Goal: Complete application form: Complete application form

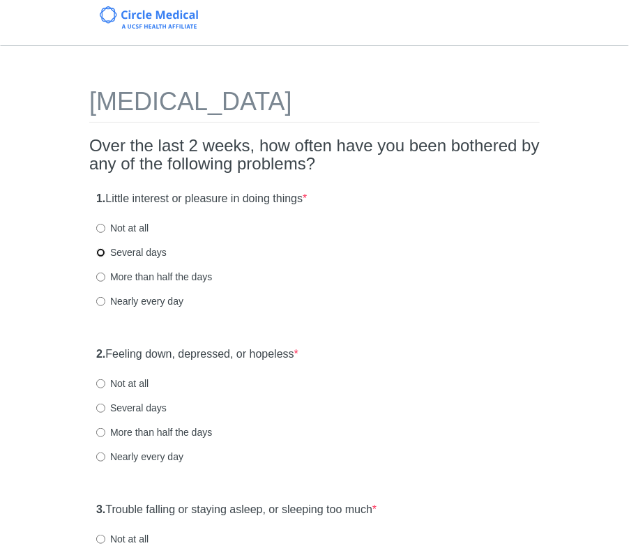
click at [102, 251] on input "Several days" at bounding box center [100, 252] width 9 height 9
radio input "true"
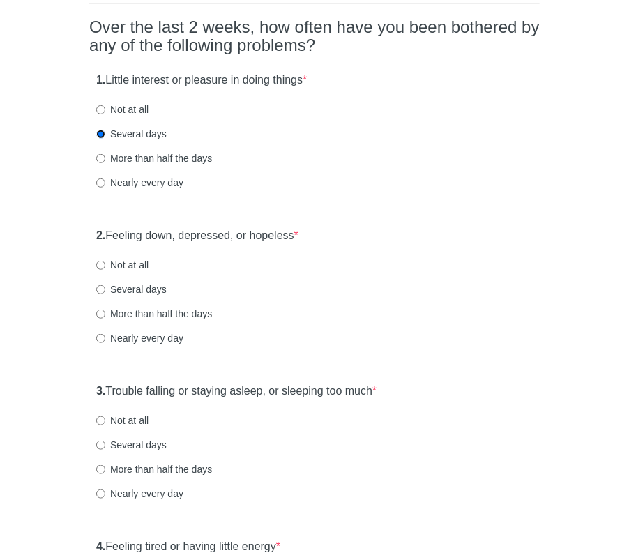
scroll to position [124, 0]
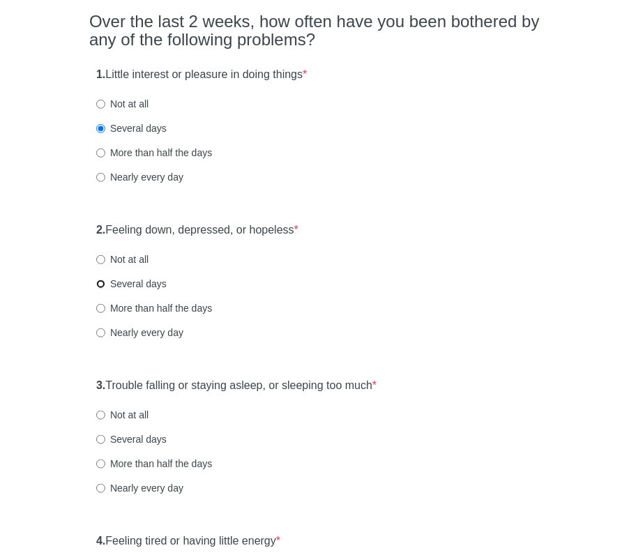
click at [100, 282] on input "Several days" at bounding box center [100, 284] width 9 height 9
radio input "true"
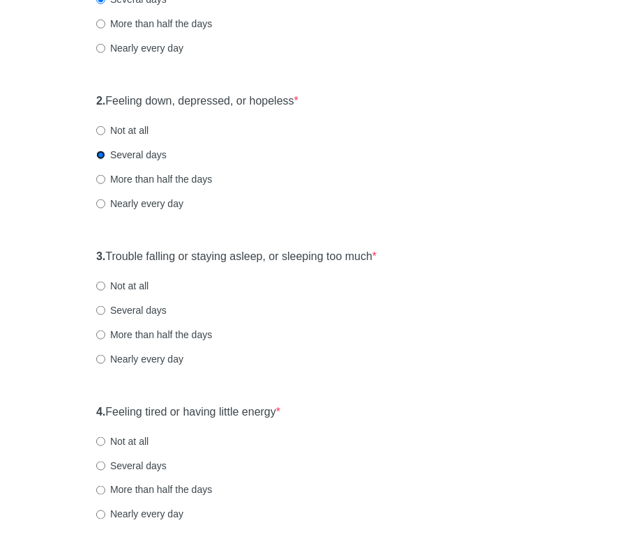
scroll to position [262, 0]
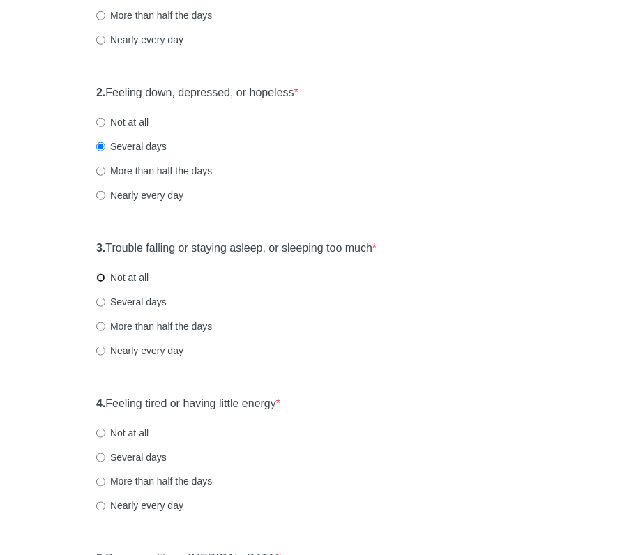
click at [96, 273] on input "Not at all" at bounding box center [100, 277] width 9 height 9
radio input "true"
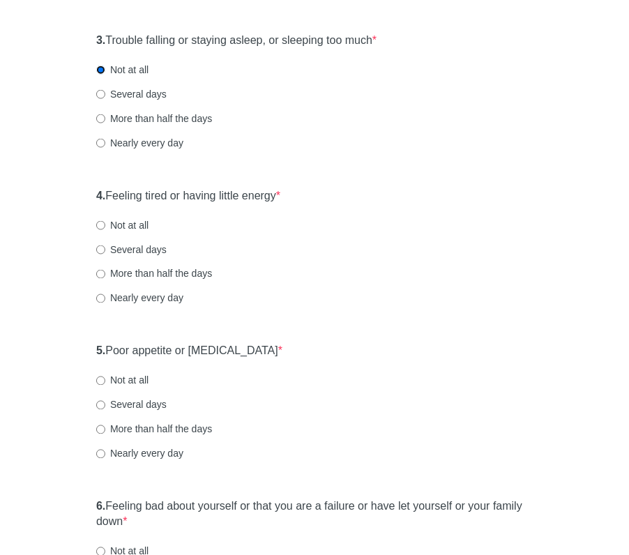
scroll to position [487, 0]
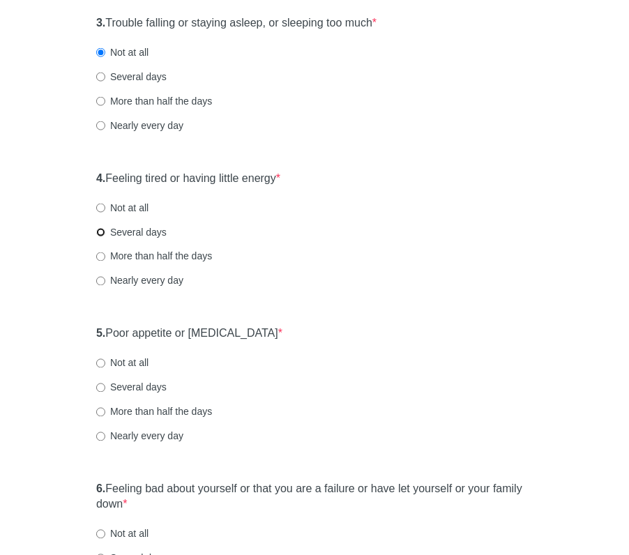
click at [100, 232] on input "Several days" at bounding box center [100, 232] width 9 height 9
radio input "true"
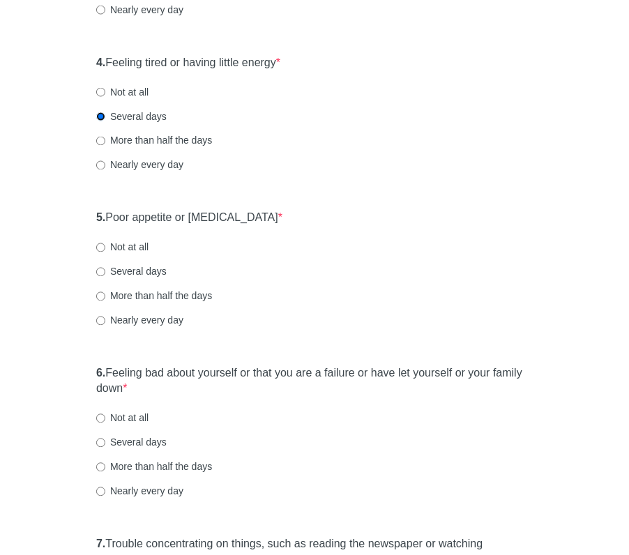
scroll to position [606, 0]
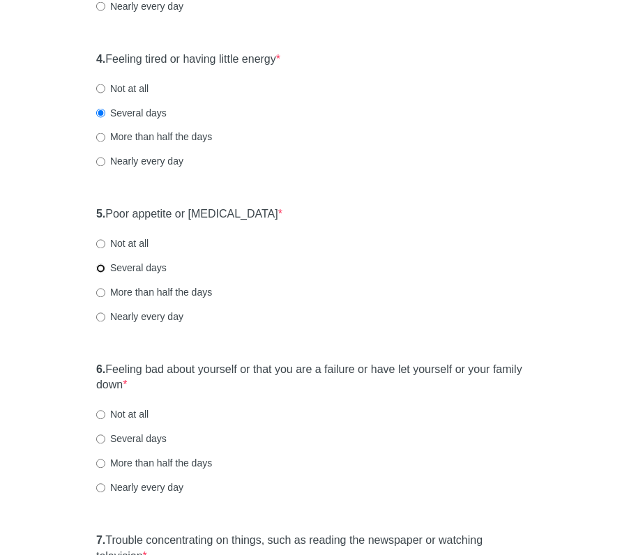
click at [103, 266] on input "Several days" at bounding box center [100, 268] width 9 height 9
radio input "true"
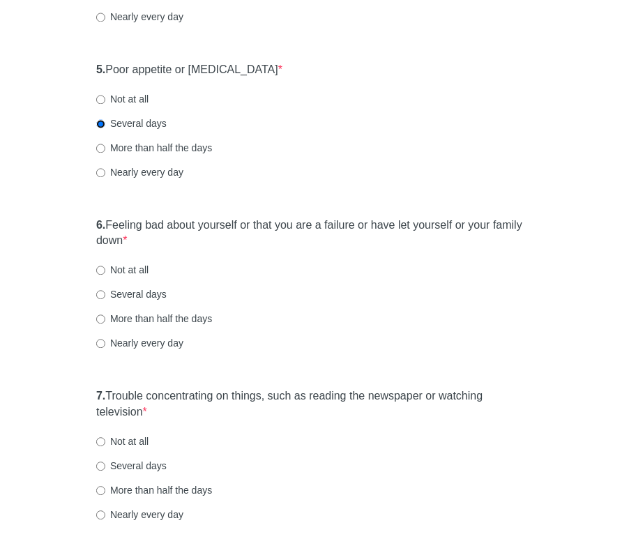
scroll to position [765, 0]
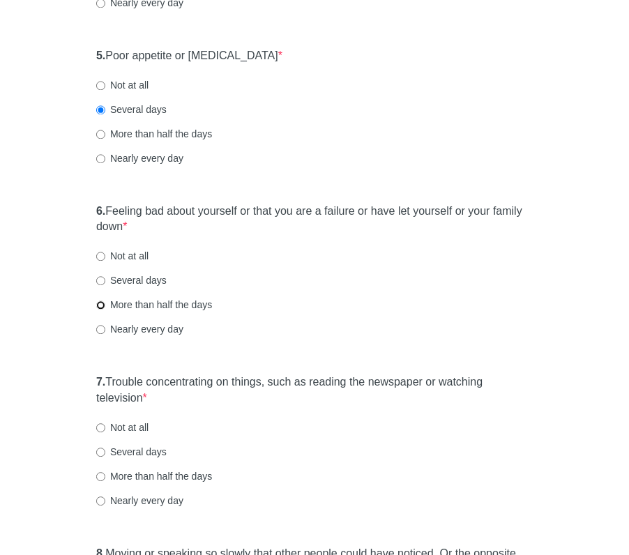
click at [102, 302] on input "More than half the days" at bounding box center [100, 305] width 9 height 9
radio input "true"
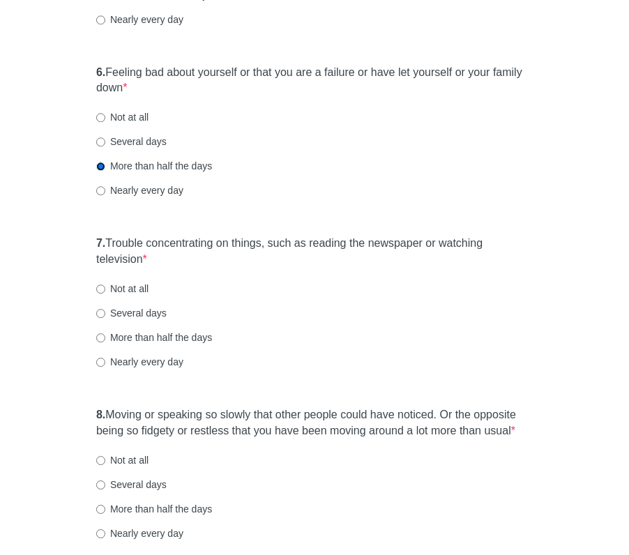
scroll to position [909, 0]
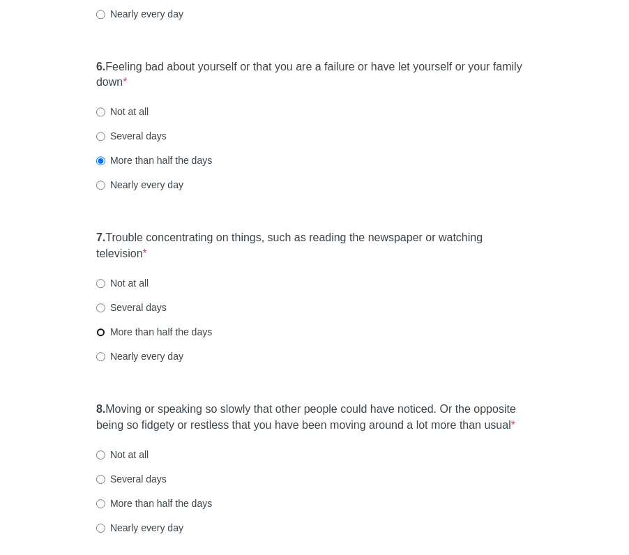
click at [100, 330] on input "More than half the days" at bounding box center [100, 332] width 9 height 9
radio input "true"
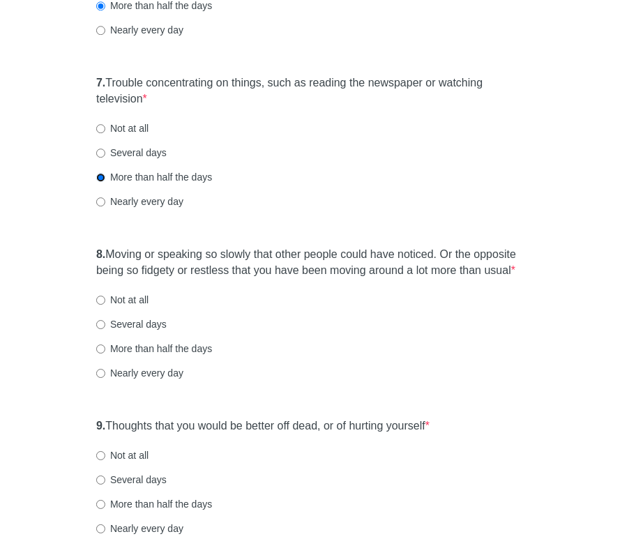
scroll to position [1076, 0]
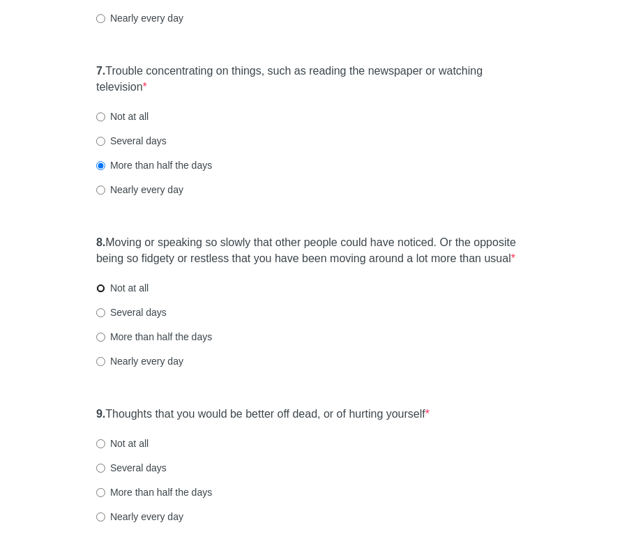
click at [102, 289] on input "Not at all" at bounding box center [100, 288] width 9 height 9
radio input "true"
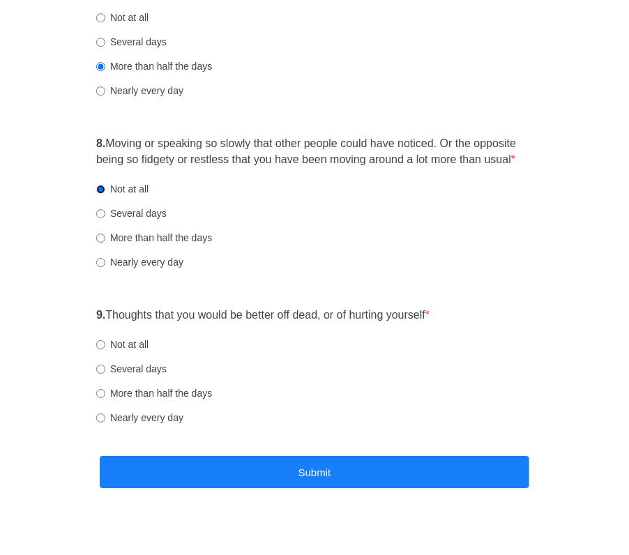
scroll to position [1191, 0]
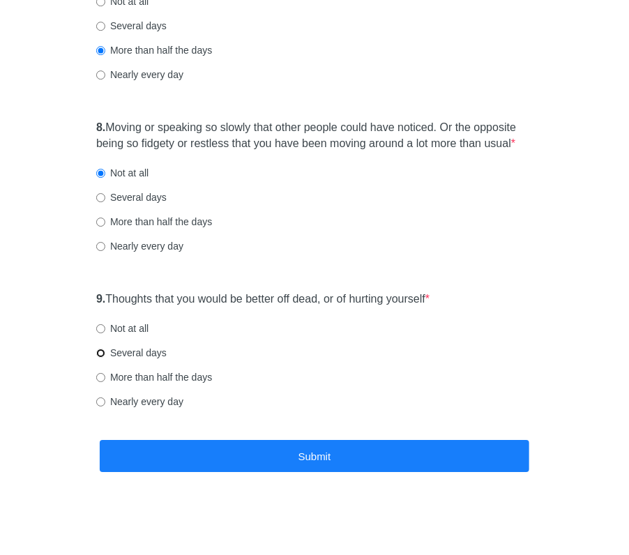
click at [98, 355] on input "Several days" at bounding box center [100, 353] width 9 height 9
radio input "true"
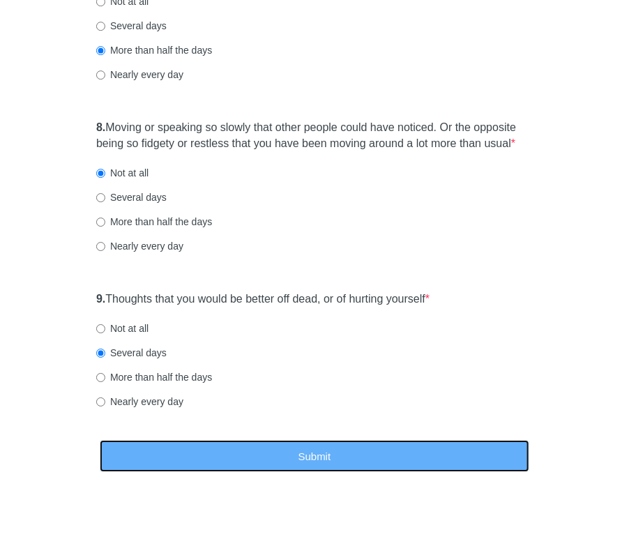
click at [328, 455] on button "Submit" at bounding box center [315, 456] width 430 height 33
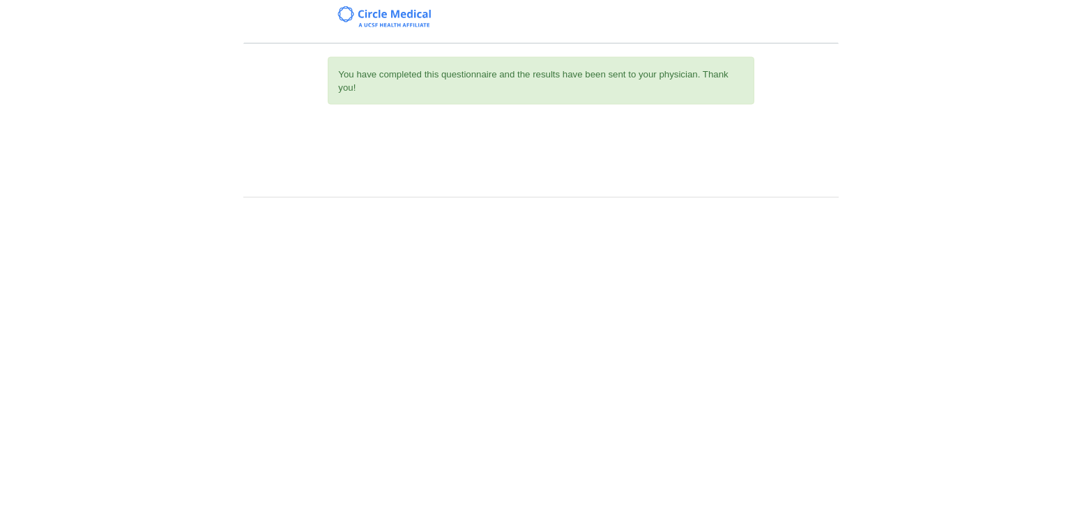
scroll to position [0, 0]
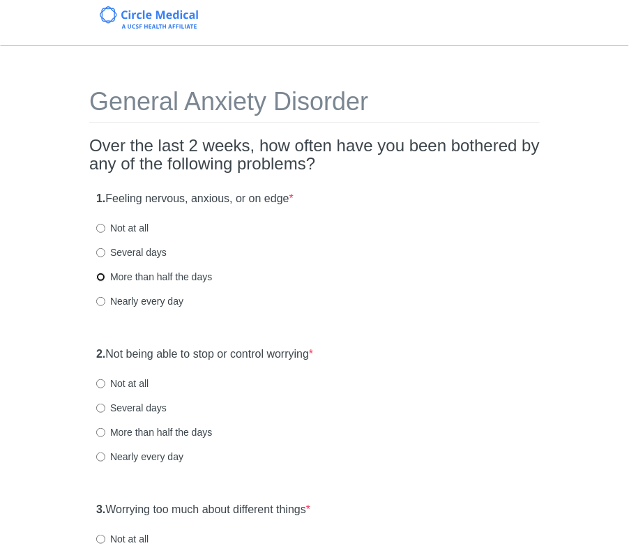
click at [103, 277] on input "More than half the days" at bounding box center [100, 277] width 9 height 9
radio input "true"
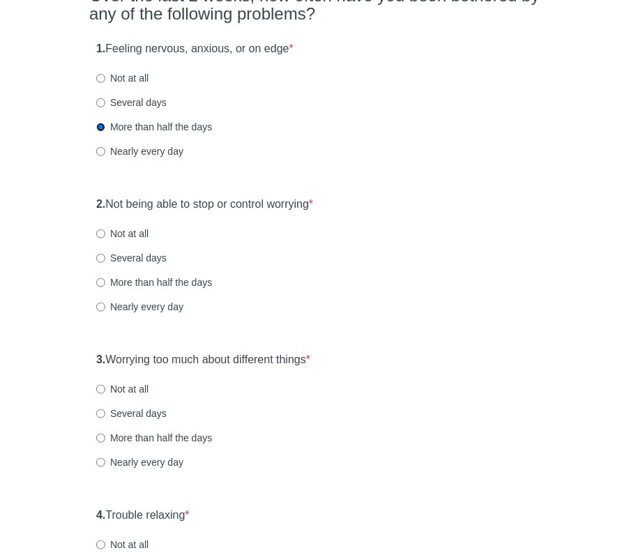
scroll to position [151, 0]
click at [100, 253] on input "Several days" at bounding box center [100, 257] width 9 height 9
radio input "true"
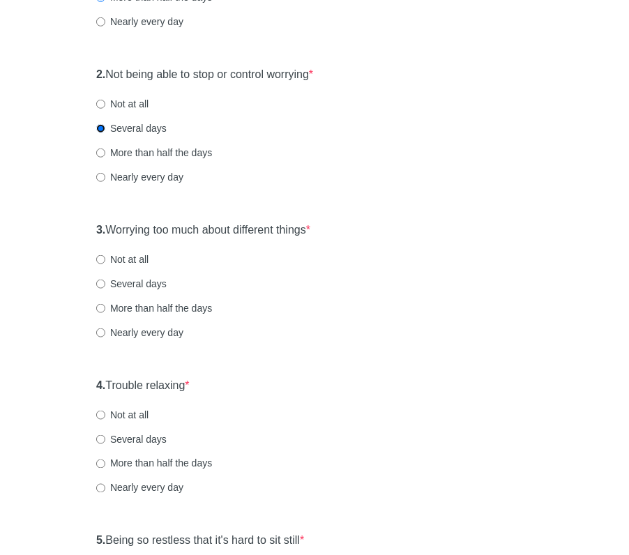
scroll to position [281, 0]
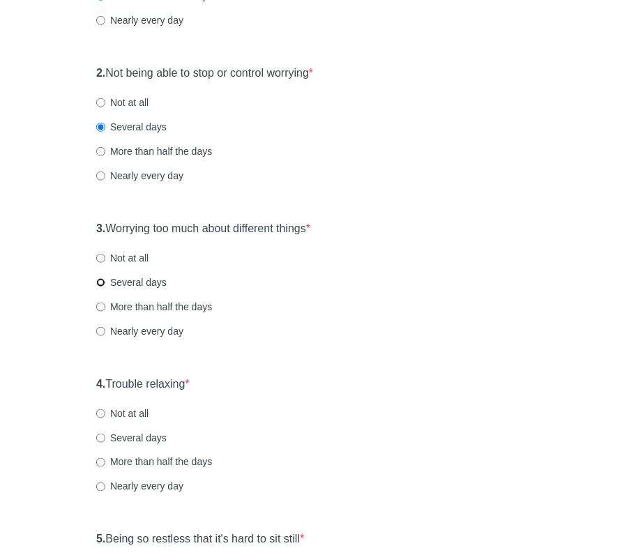
click at [100, 282] on input "Several days" at bounding box center [100, 282] width 9 height 9
radio input "true"
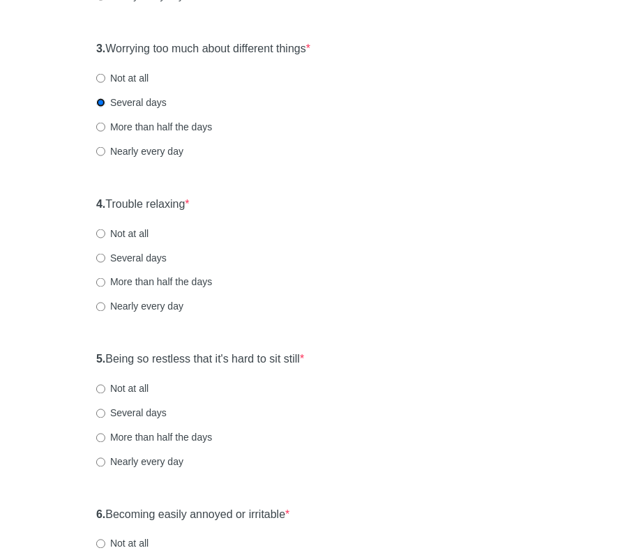
scroll to position [464, 0]
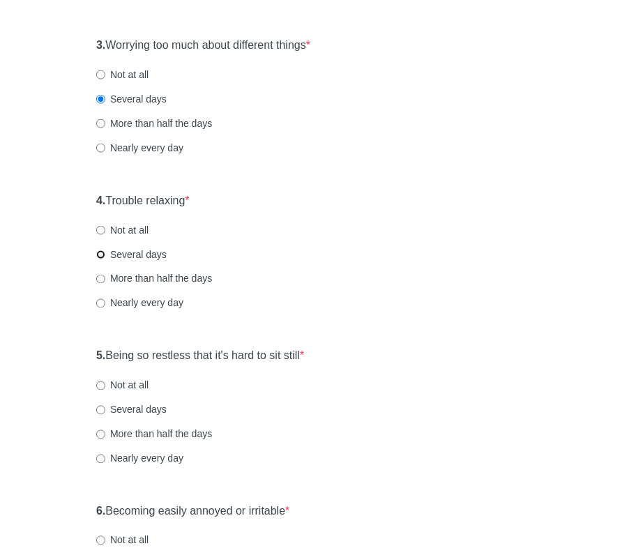
click at [102, 252] on input "Several days" at bounding box center [100, 254] width 9 height 9
radio input "true"
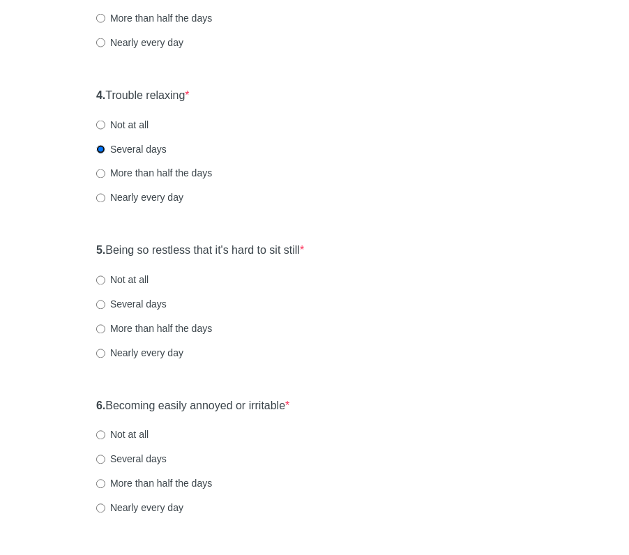
scroll to position [585, 0]
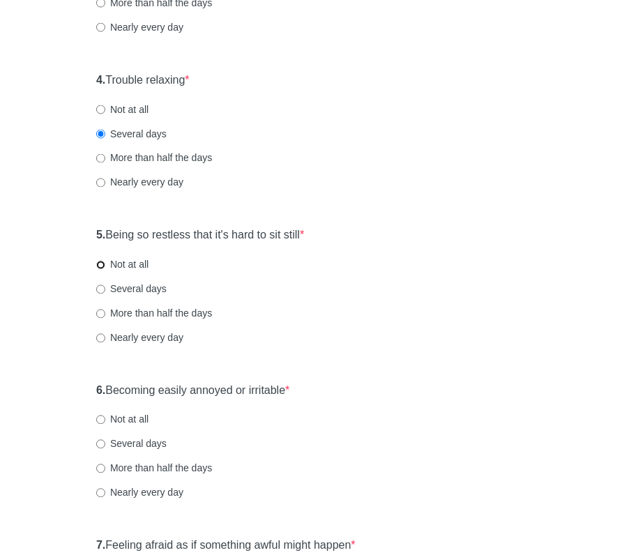
click at [102, 266] on input "Not at all" at bounding box center [100, 265] width 9 height 9
radio input "true"
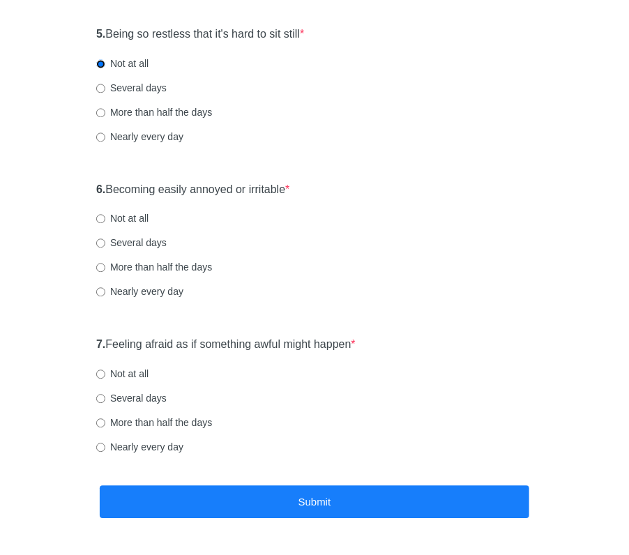
scroll to position [804, 0]
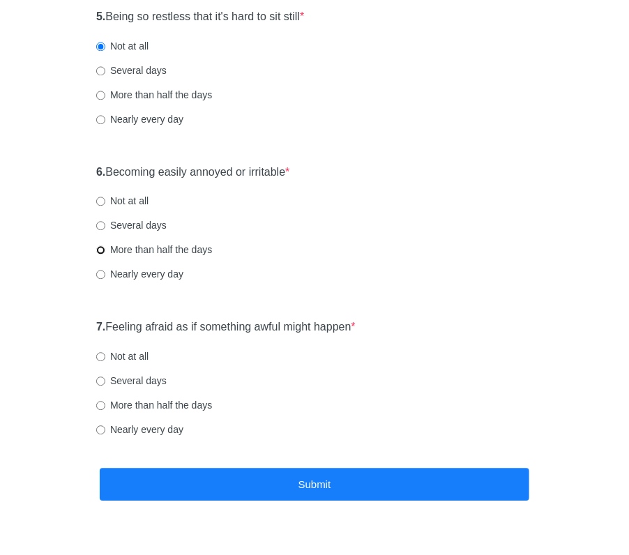
click at [101, 251] on input "More than half the days" at bounding box center [100, 249] width 9 height 9
radio input "true"
click at [100, 381] on input "Several days" at bounding box center [100, 381] width 9 height 9
radio input "true"
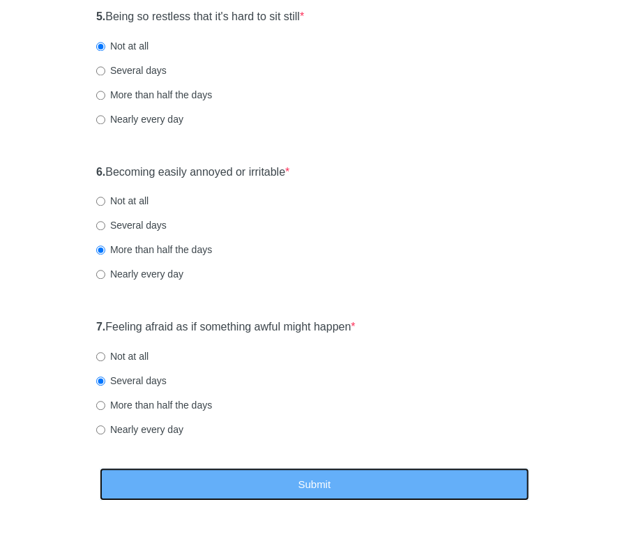
click at [285, 478] on button "Submit" at bounding box center [315, 484] width 430 height 33
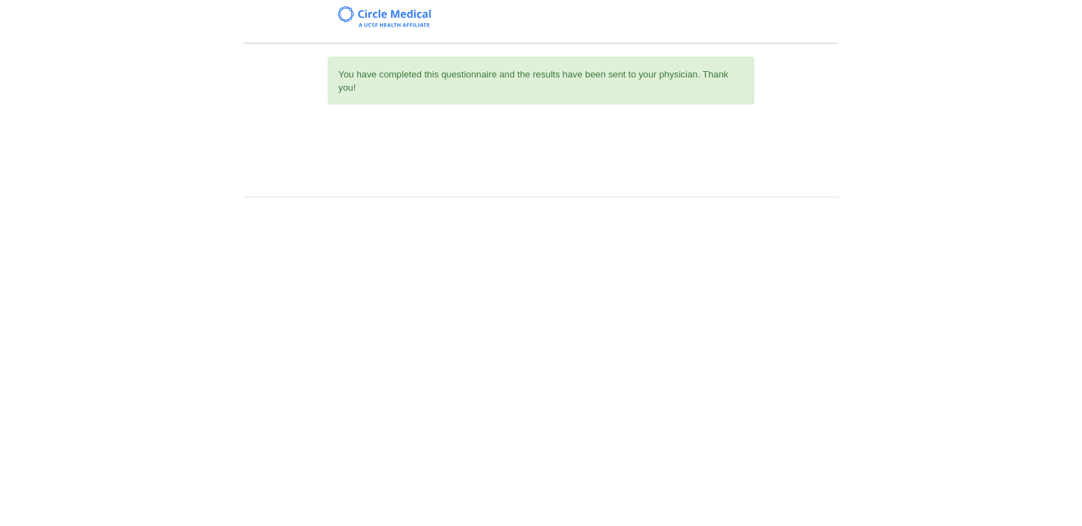
scroll to position [0, 0]
